Goal: Information Seeking & Learning: Learn about a topic

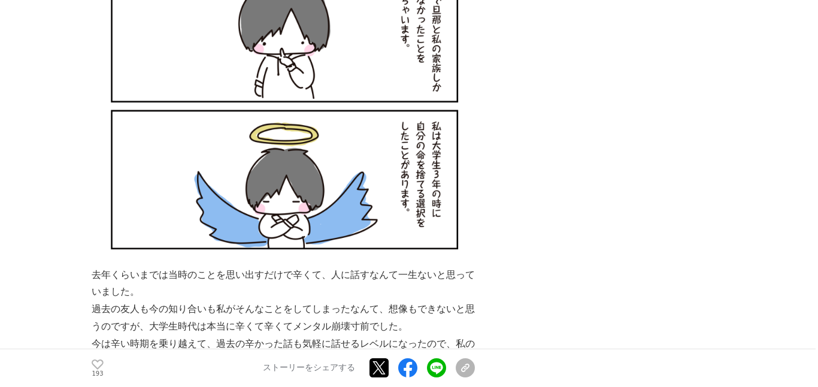
scroll to position [968, 0]
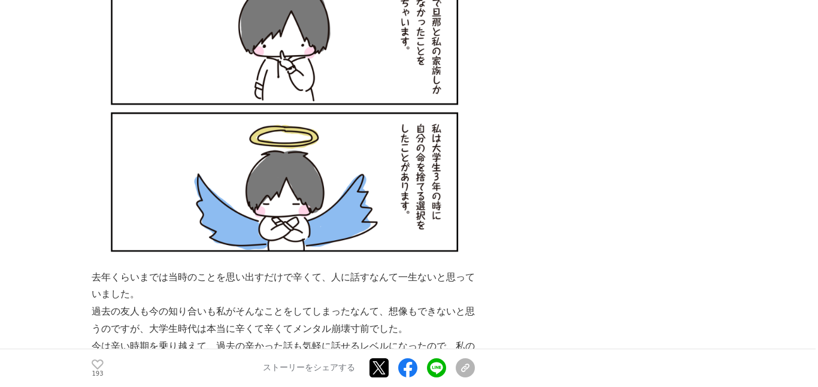
click at [144, 193] on img at bounding box center [283, 109] width 383 height 319
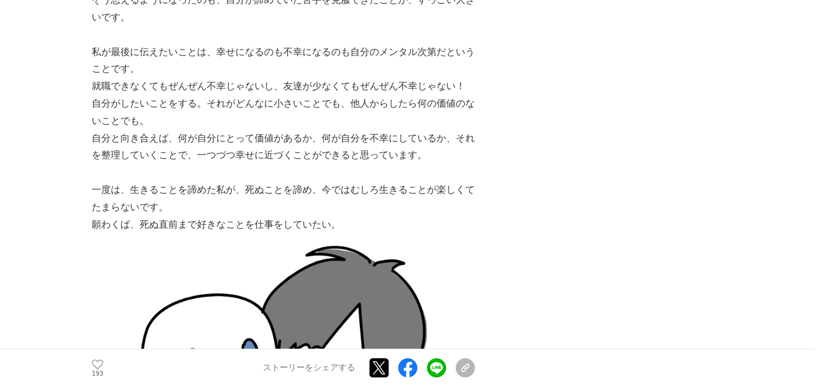
scroll to position [13724, 0]
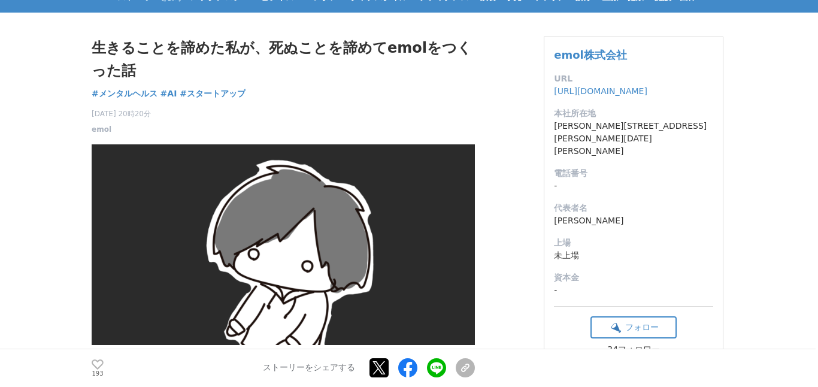
scroll to position [61, 0]
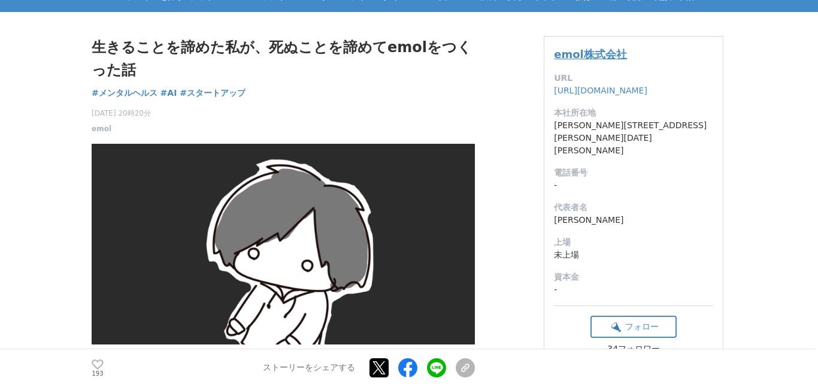
click at [616, 53] on link "emol株式会社" at bounding box center [590, 54] width 73 height 13
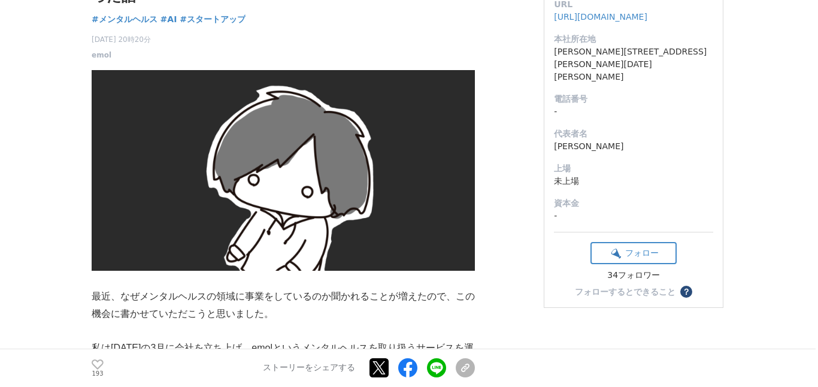
scroll to position [134, 0]
